Goal: Information Seeking & Learning: Learn about a topic

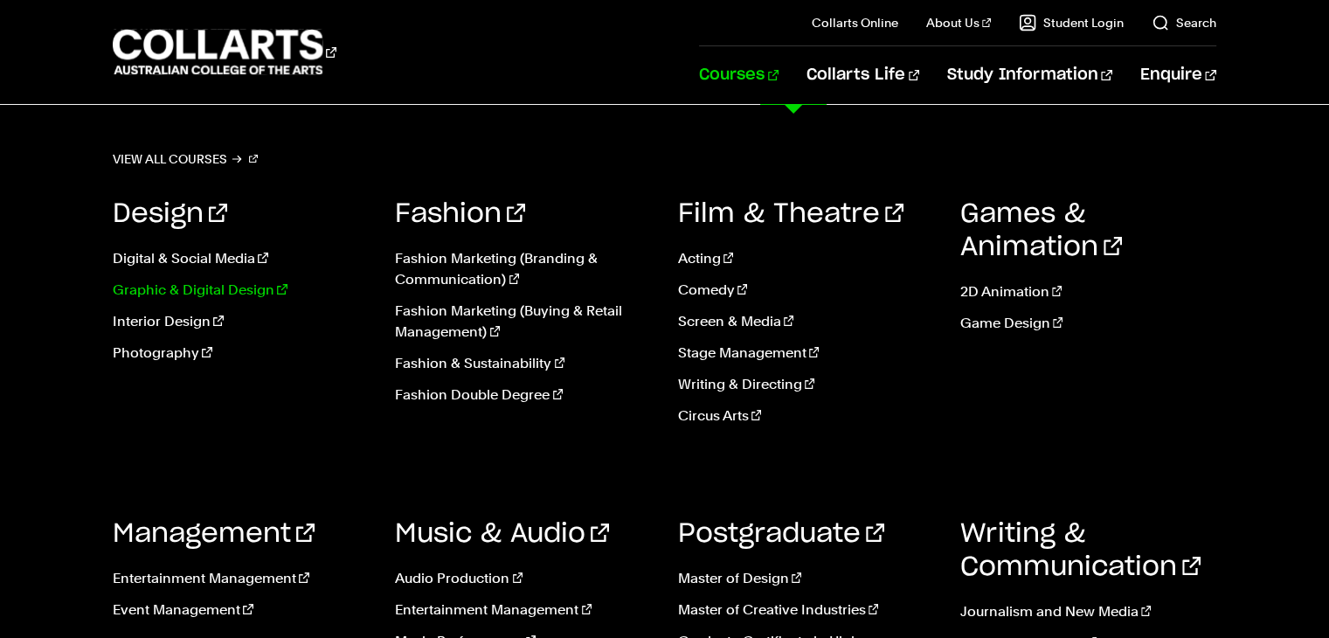
click at [184, 292] on link "Graphic & Digital Design" at bounding box center [241, 290] width 256 height 21
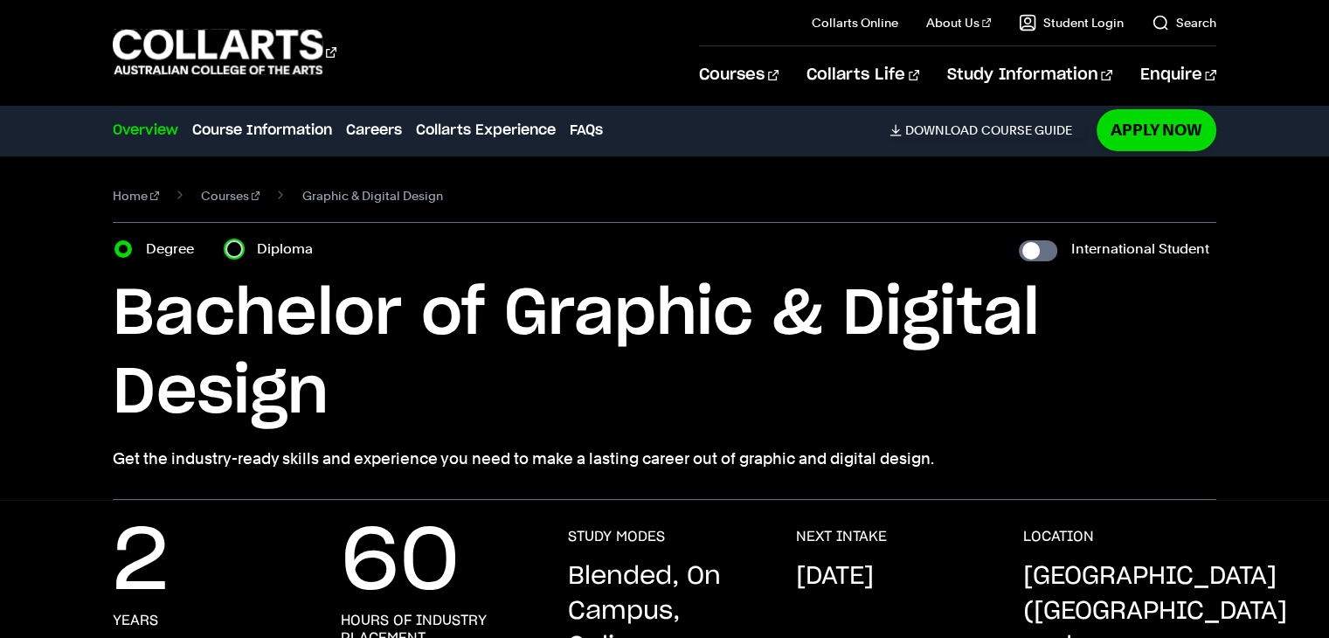
click at [235, 251] on input "Diploma" at bounding box center [233, 248] width 17 height 17
radio input "true"
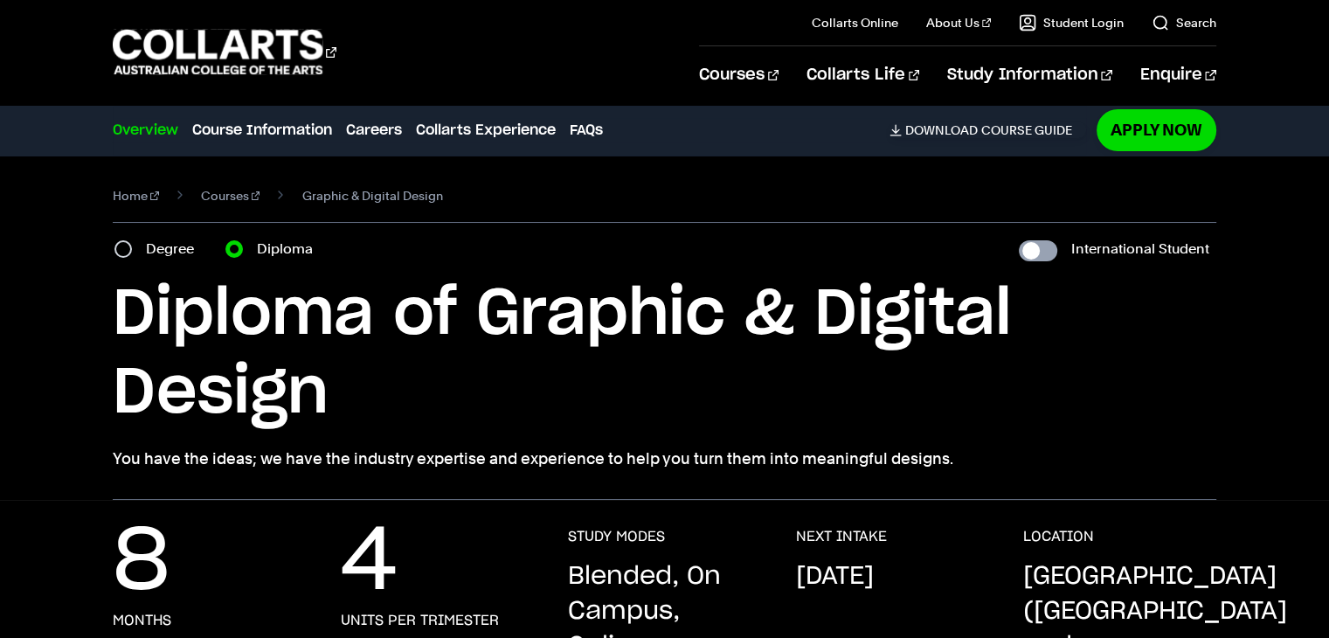
click at [1030, 249] on input "International Student" at bounding box center [1038, 250] width 38 height 21
checkbox input "true"
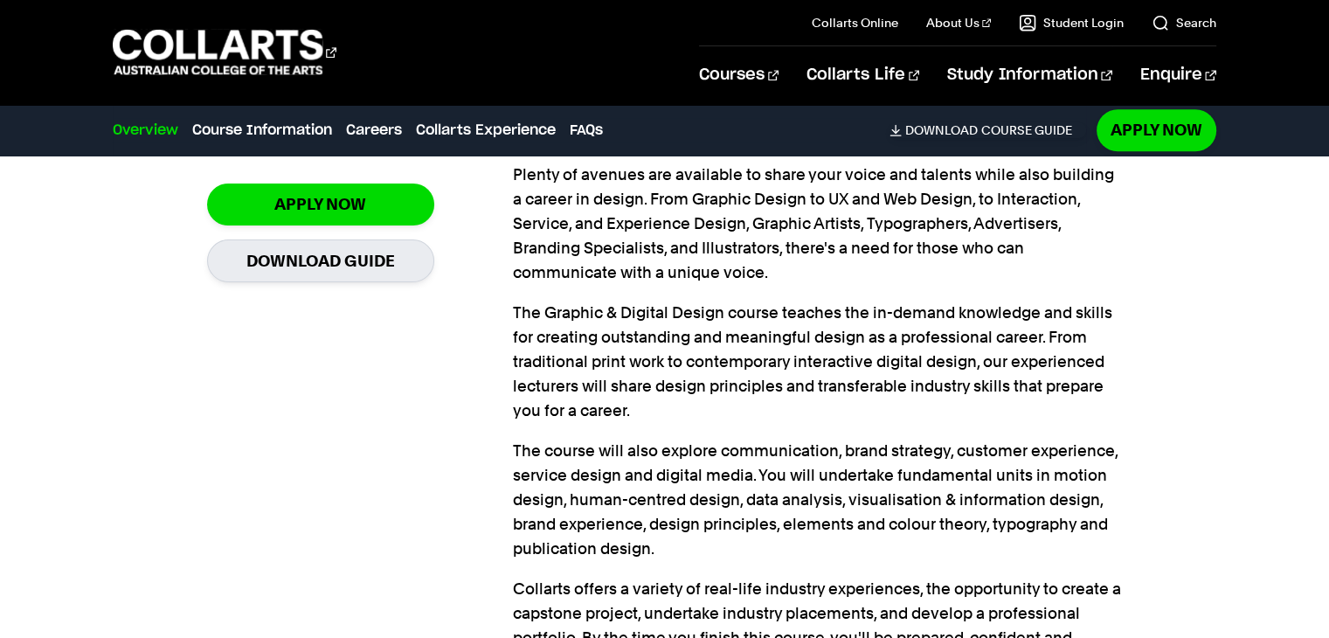
scroll to position [1416, 0]
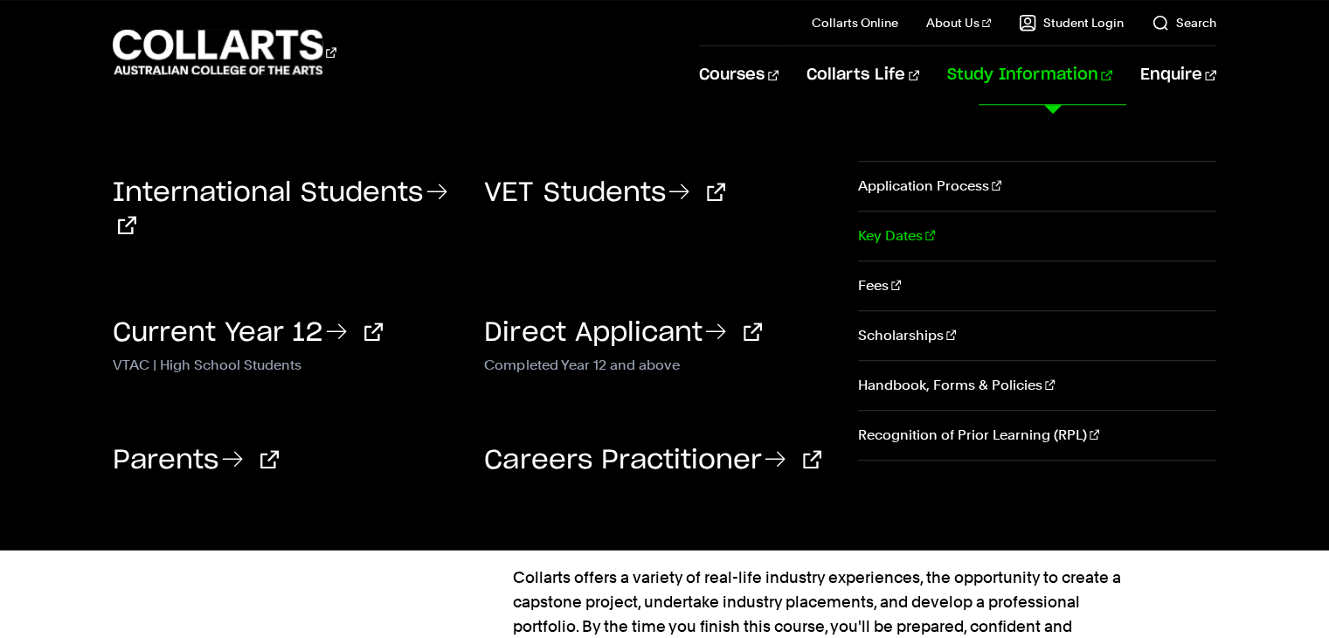
click at [906, 238] on link "Key Dates" at bounding box center [1037, 235] width 358 height 49
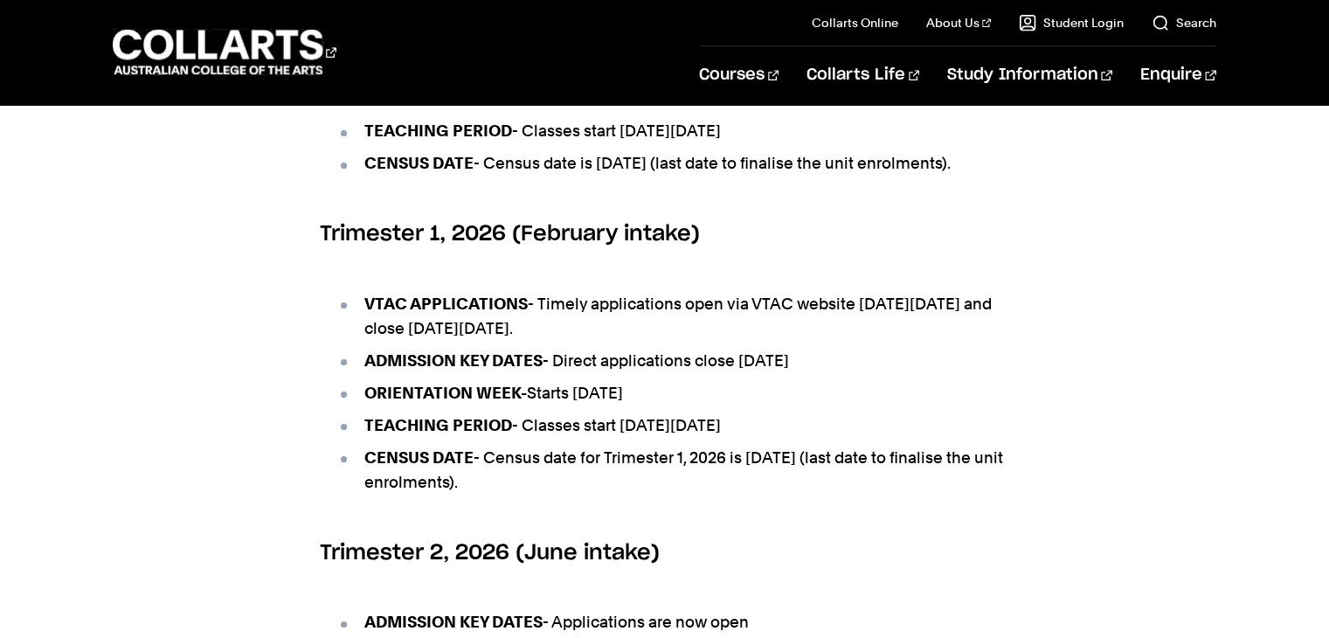
scroll to position [909, 0]
